Goal: Communication & Community: Share content

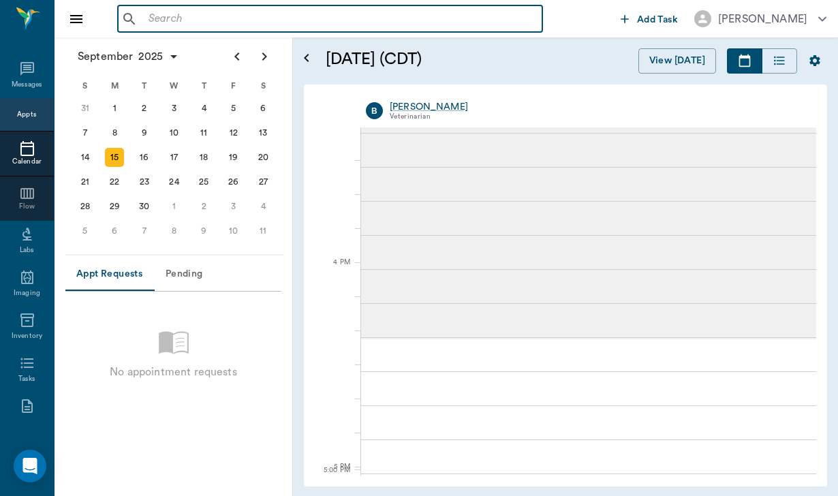
scroll to position [1505, 0]
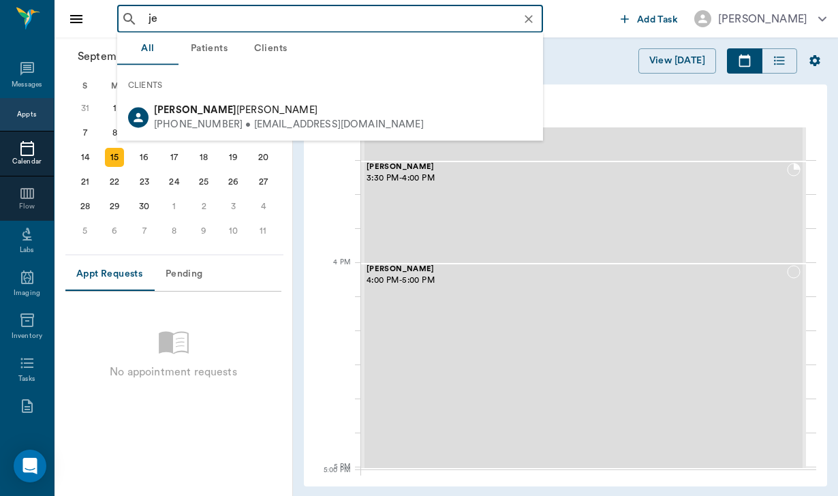
type input "j"
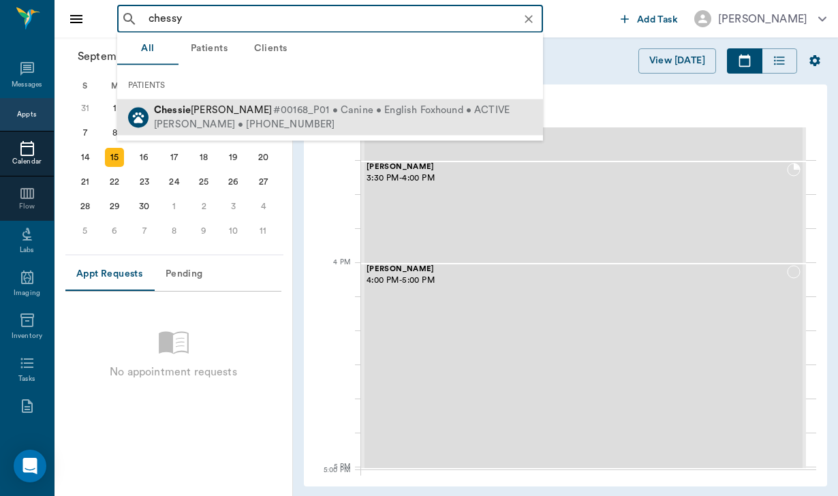
click at [273, 115] on span "#00168_P01 • Canine • English Foxhound • ACTIVE" at bounding box center [391, 111] width 236 height 14
type input "chessy"
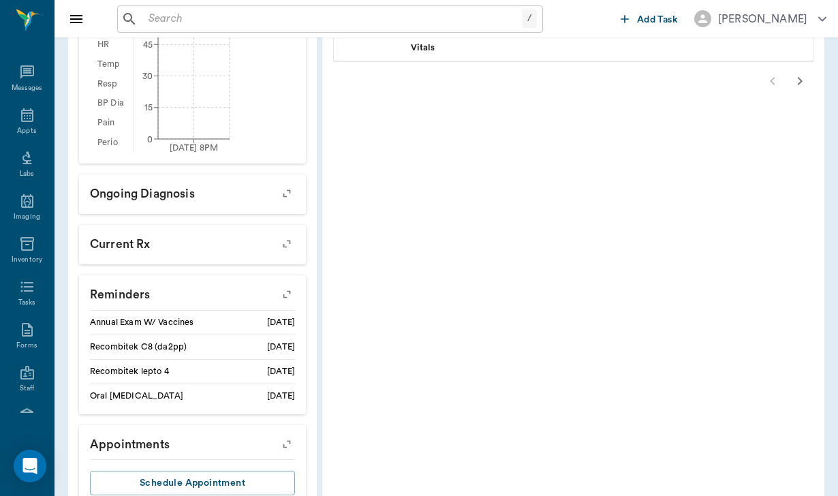
scroll to position [514, 0]
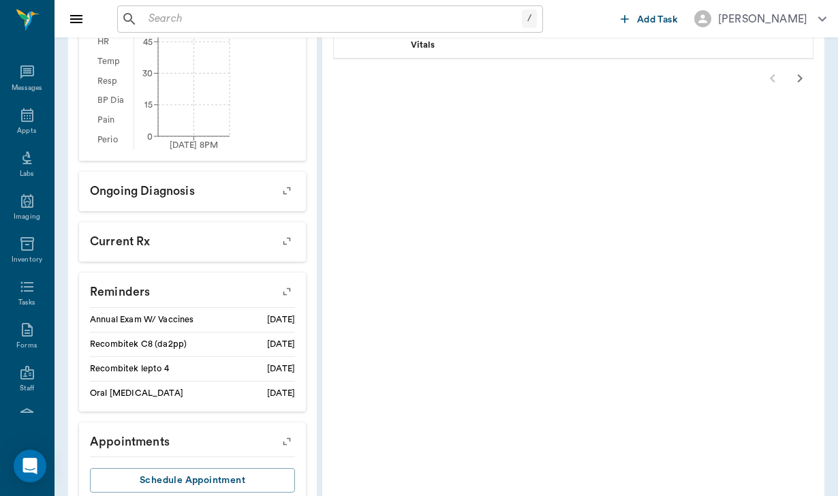
click at [277, 301] on icon "button" at bounding box center [286, 291] width 19 height 19
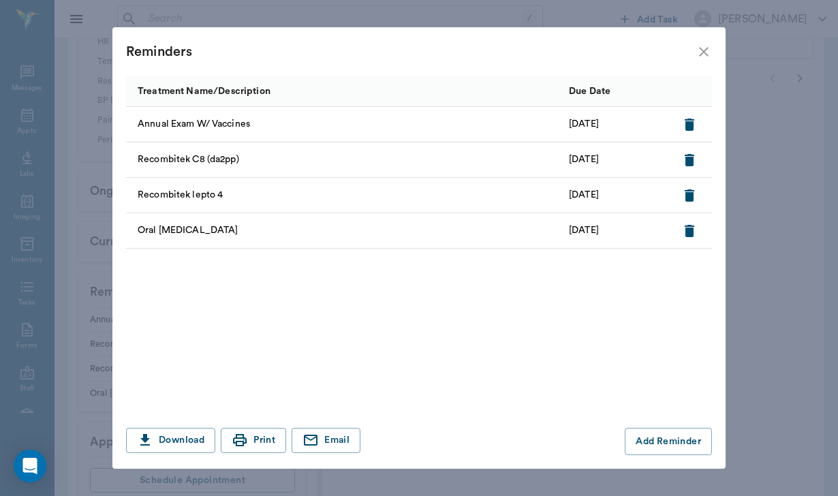
click at [702, 54] on icon "close" at bounding box center [704, 52] width 10 height 10
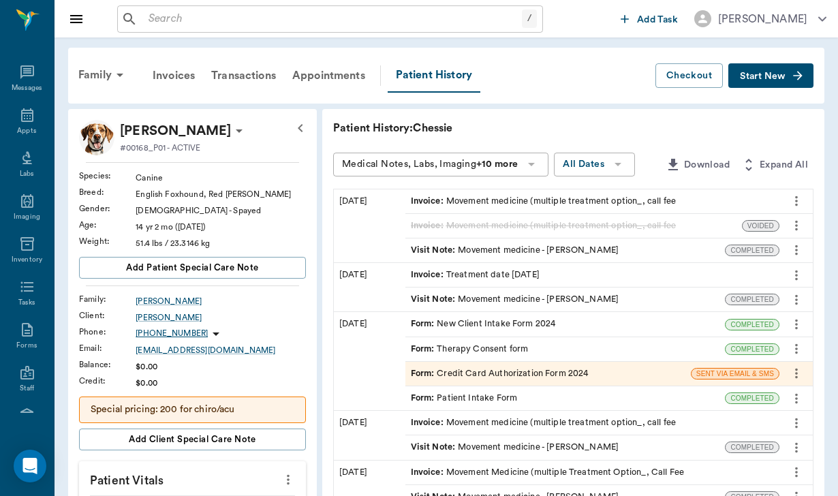
scroll to position [0, 0]
click at [170, 78] on div "Invoices" at bounding box center [173, 75] width 59 height 33
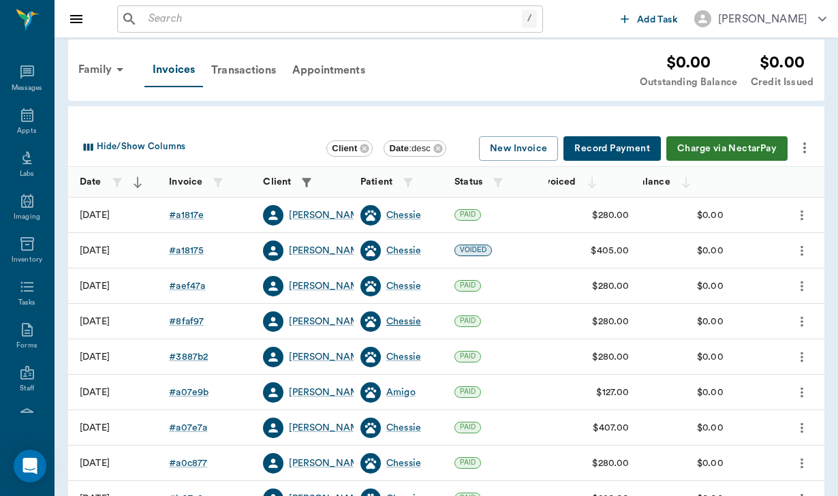
scroll to position [19, 0]
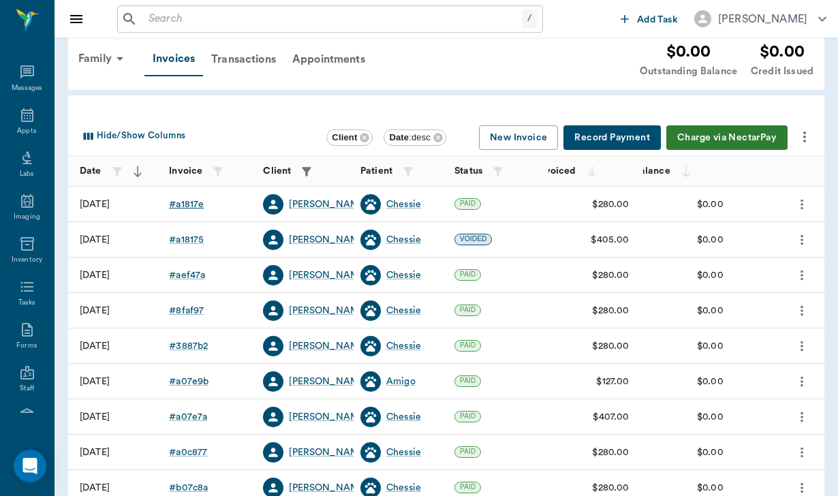
click at [183, 210] on div "# a1817e" at bounding box center [186, 205] width 35 height 14
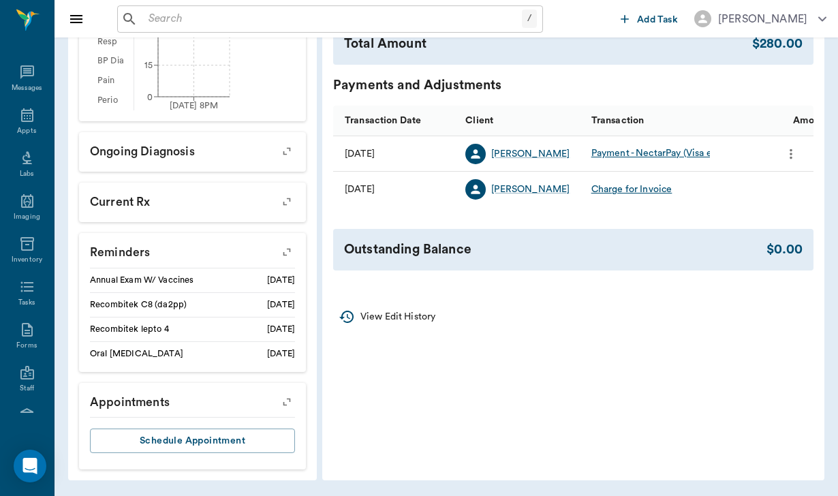
scroll to position [564, 0]
click at [363, 310] on p "View Edit History" at bounding box center [397, 317] width 75 height 14
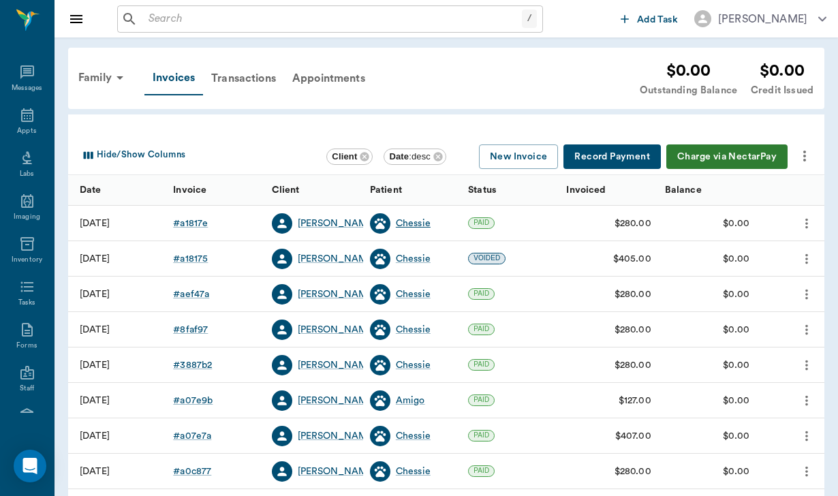
click at [426, 221] on div "Chessie" at bounding box center [413, 224] width 35 height 14
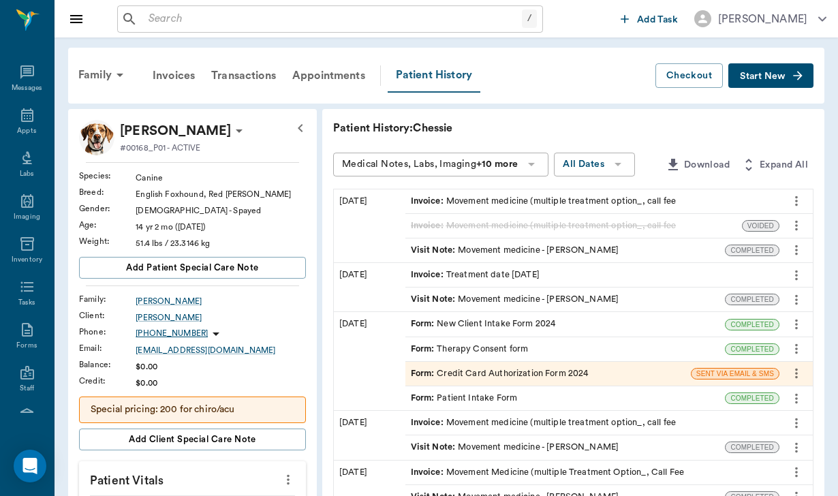
click at [452, 74] on div "Patient History" at bounding box center [434, 76] width 93 height 34
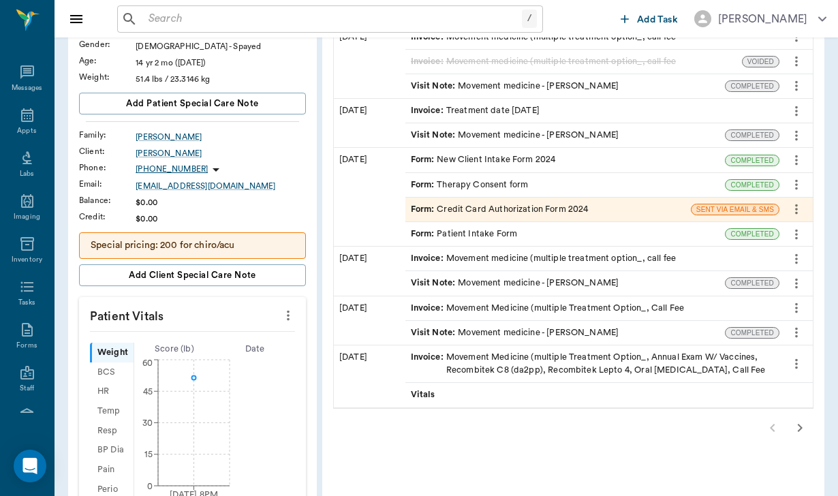
scroll to position [166, 0]
click at [281, 322] on icon "more" at bounding box center [288, 314] width 15 height 16
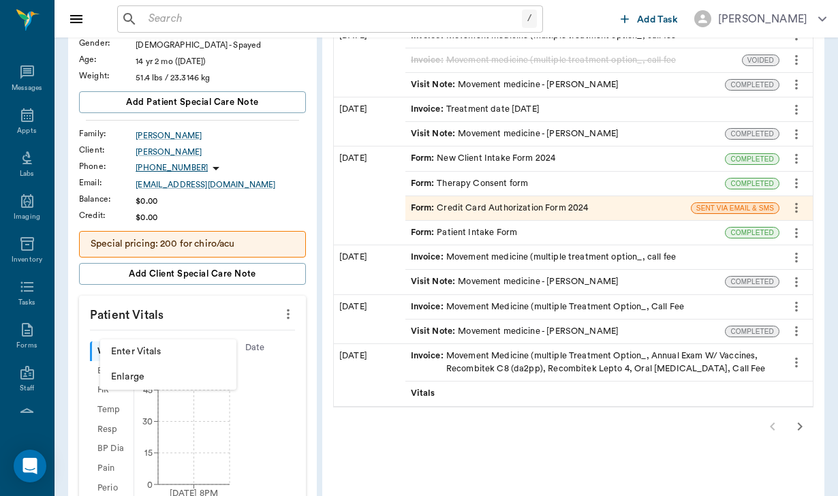
click at [214, 217] on div at bounding box center [419, 248] width 838 height 496
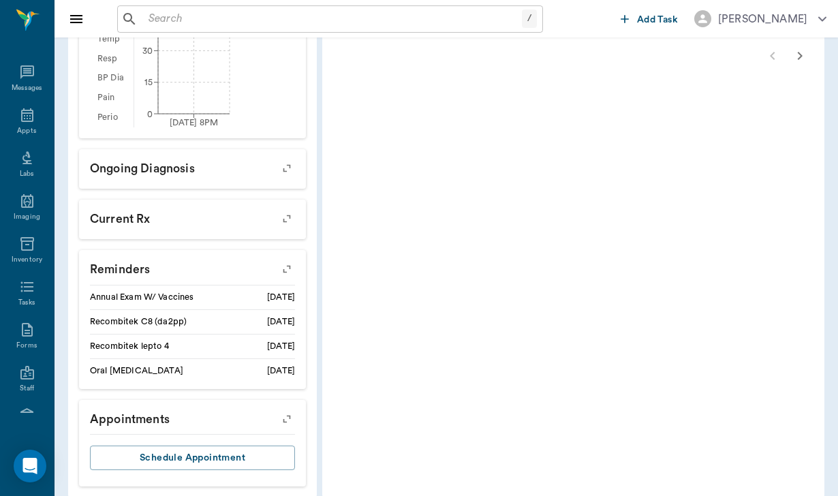
scroll to position [535, 0]
click at [277, 279] on icon "button" at bounding box center [286, 269] width 19 height 19
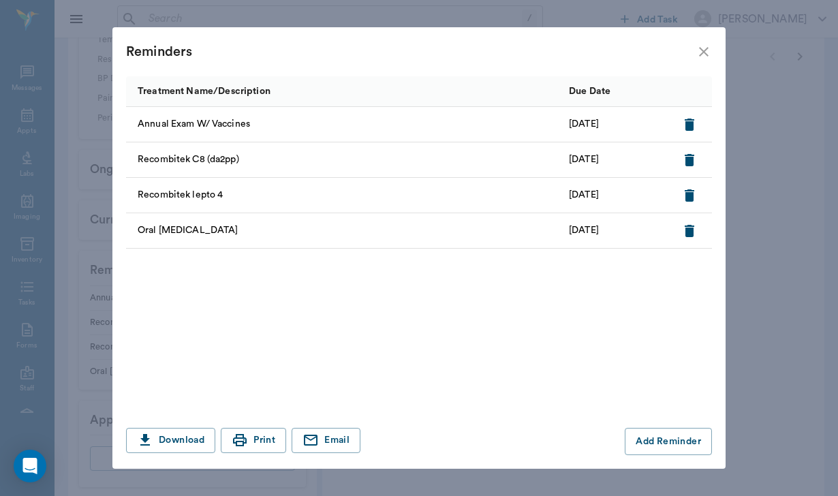
click at [88, 286] on div "Reminders Treatment Name/Description Due Date Annual Exam W/ Vaccines [DATE] Re…" at bounding box center [419, 248] width 838 height 496
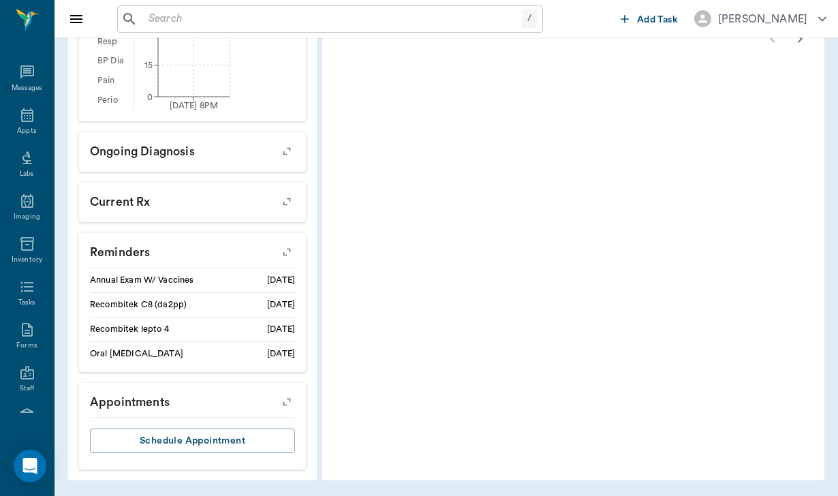
scroll to position [565, 0]
click at [129, 255] on p "Reminders" at bounding box center [192, 250] width 227 height 34
click at [277, 251] on icon "button" at bounding box center [286, 252] width 19 height 19
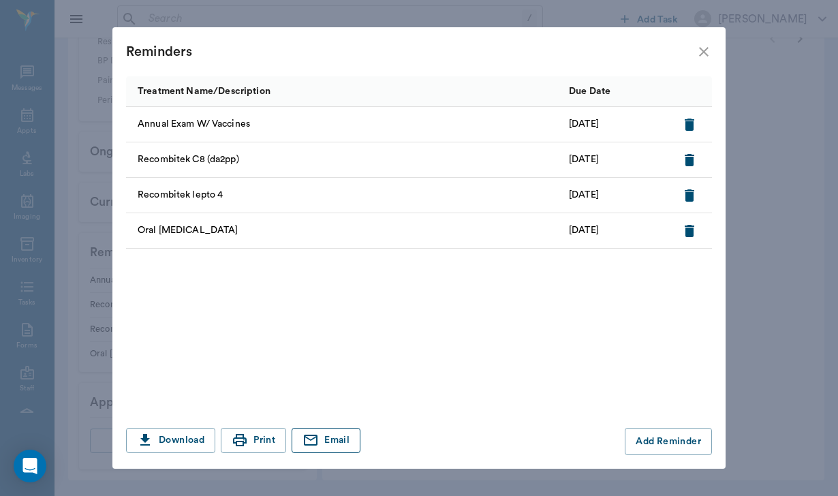
click at [330, 436] on button "Email" at bounding box center [326, 440] width 69 height 25
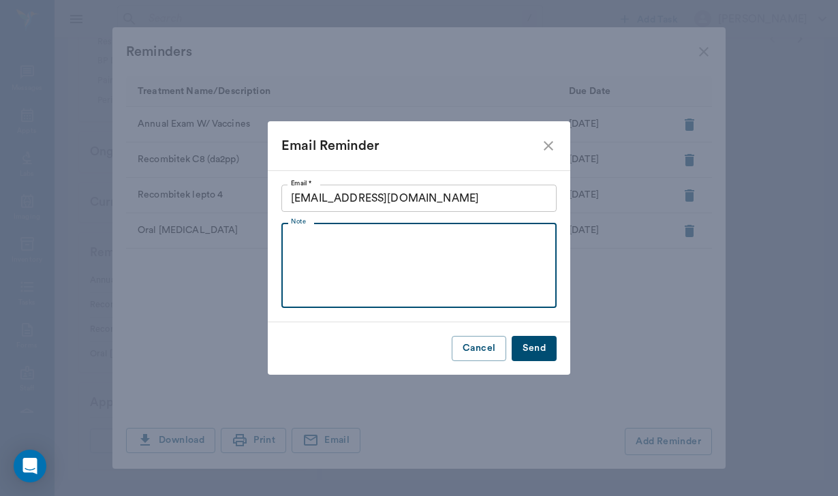
click at [351, 251] on textarea "Note" at bounding box center [419, 265] width 256 height 63
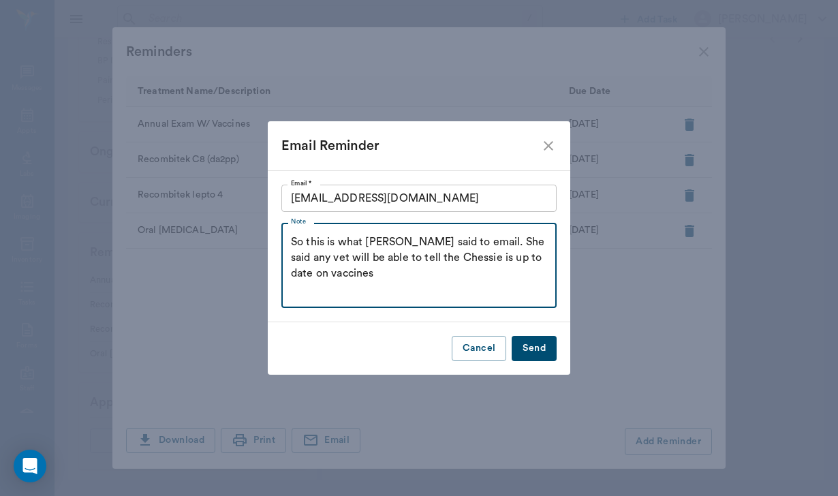
type textarea "So this is what [PERSON_NAME] said to email. She said any vet will be able to t…"
click at [538, 347] on button "Send" at bounding box center [534, 348] width 45 height 25
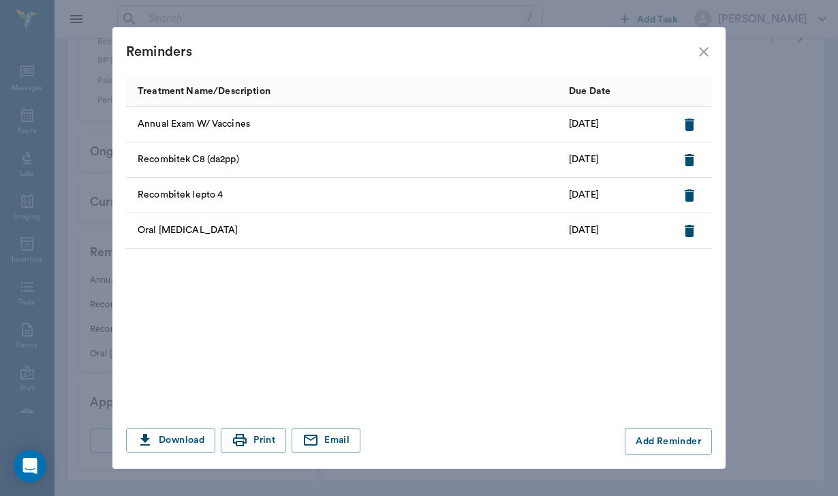
click at [708, 46] on icon "close" at bounding box center [704, 52] width 16 height 16
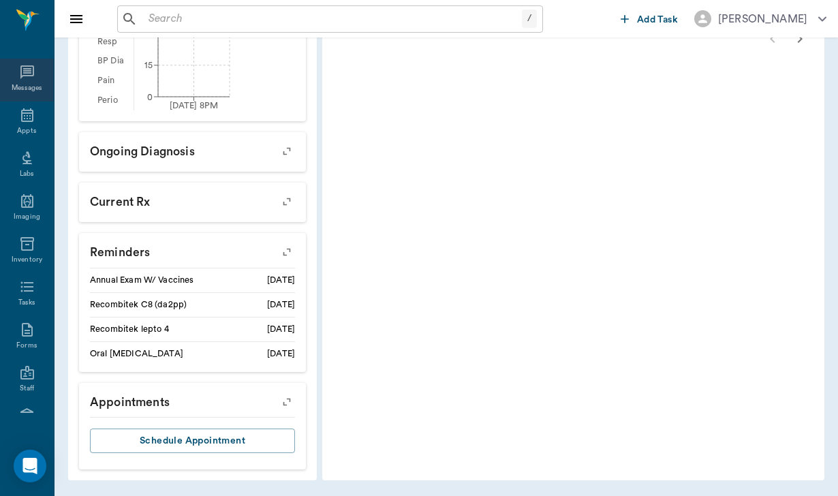
click at [12, 73] on div "Messages" at bounding box center [27, 80] width 54 height 43
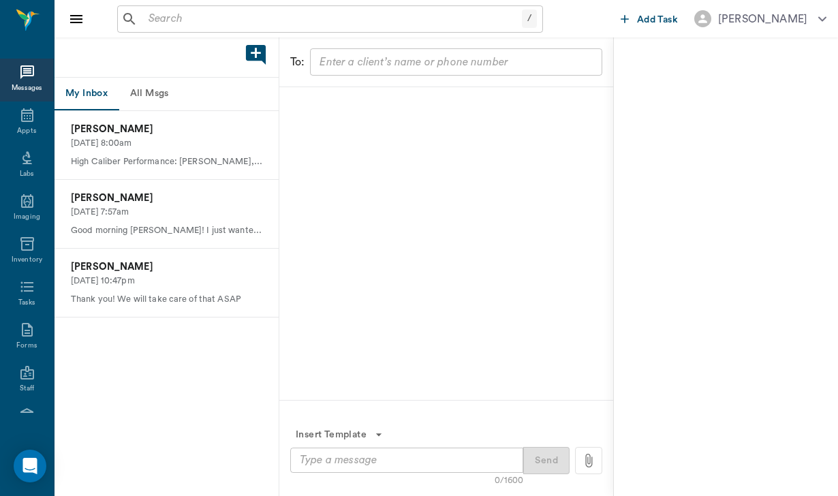
click at [164, 80] on button "All Msgs" at bounding box center [149, 94] width 61 height 33
